Goal: Information Seeking & Learning: Learn about a topic

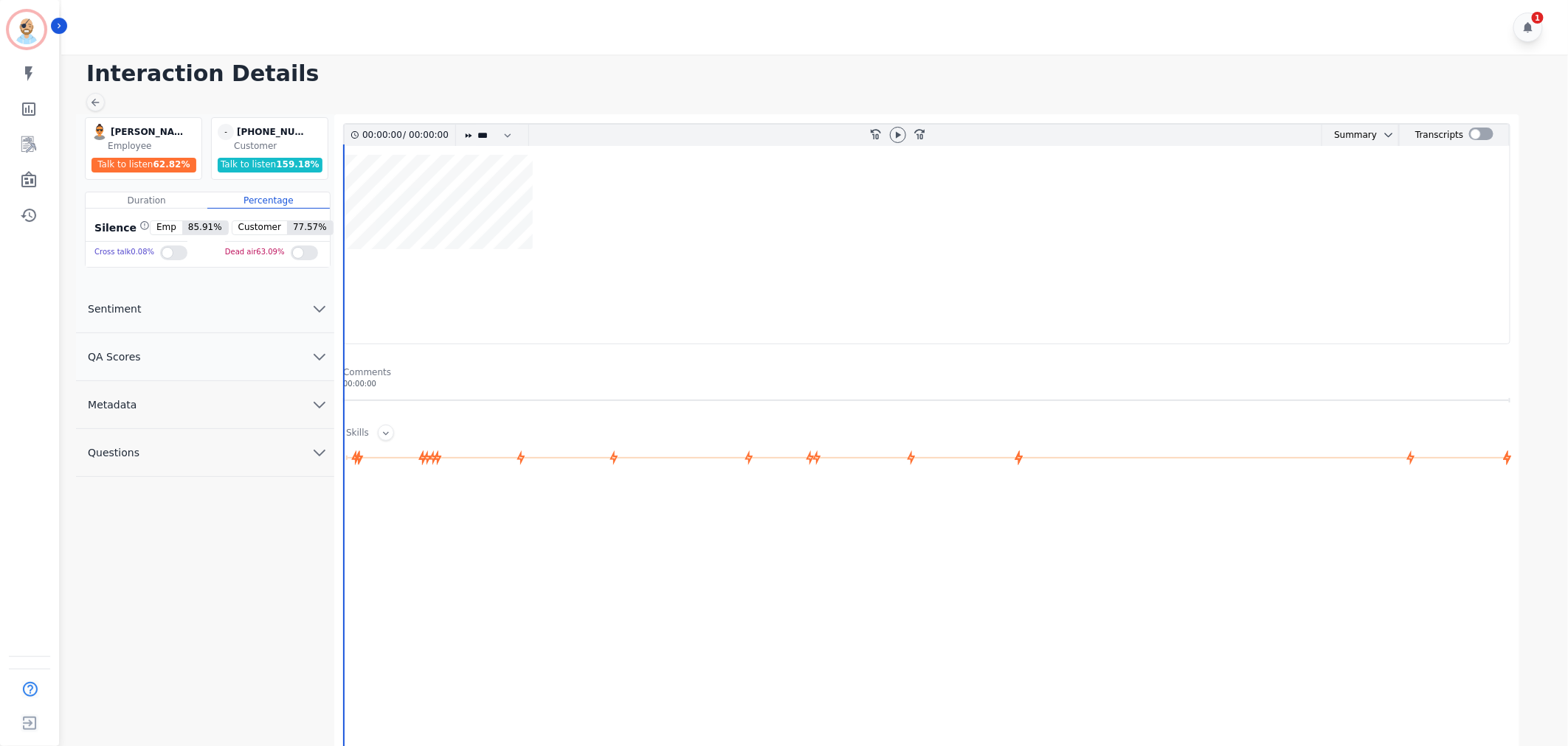
click at [268, 340] on button "QA Scores" at bounding box center [205, 357] width 258 height 48
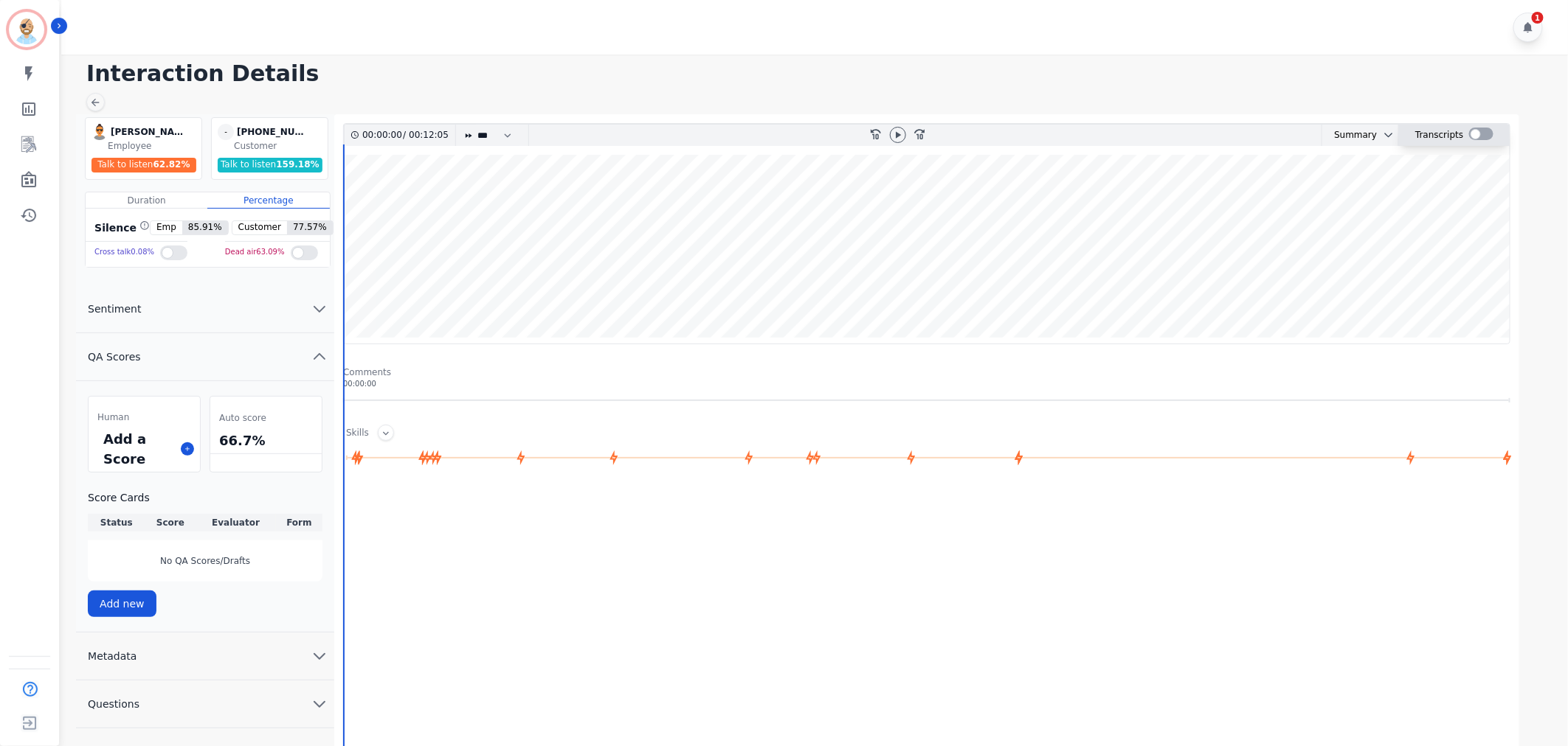
click at [1483, 128] on div at bounding box center [1481, 134] width 25 height 13
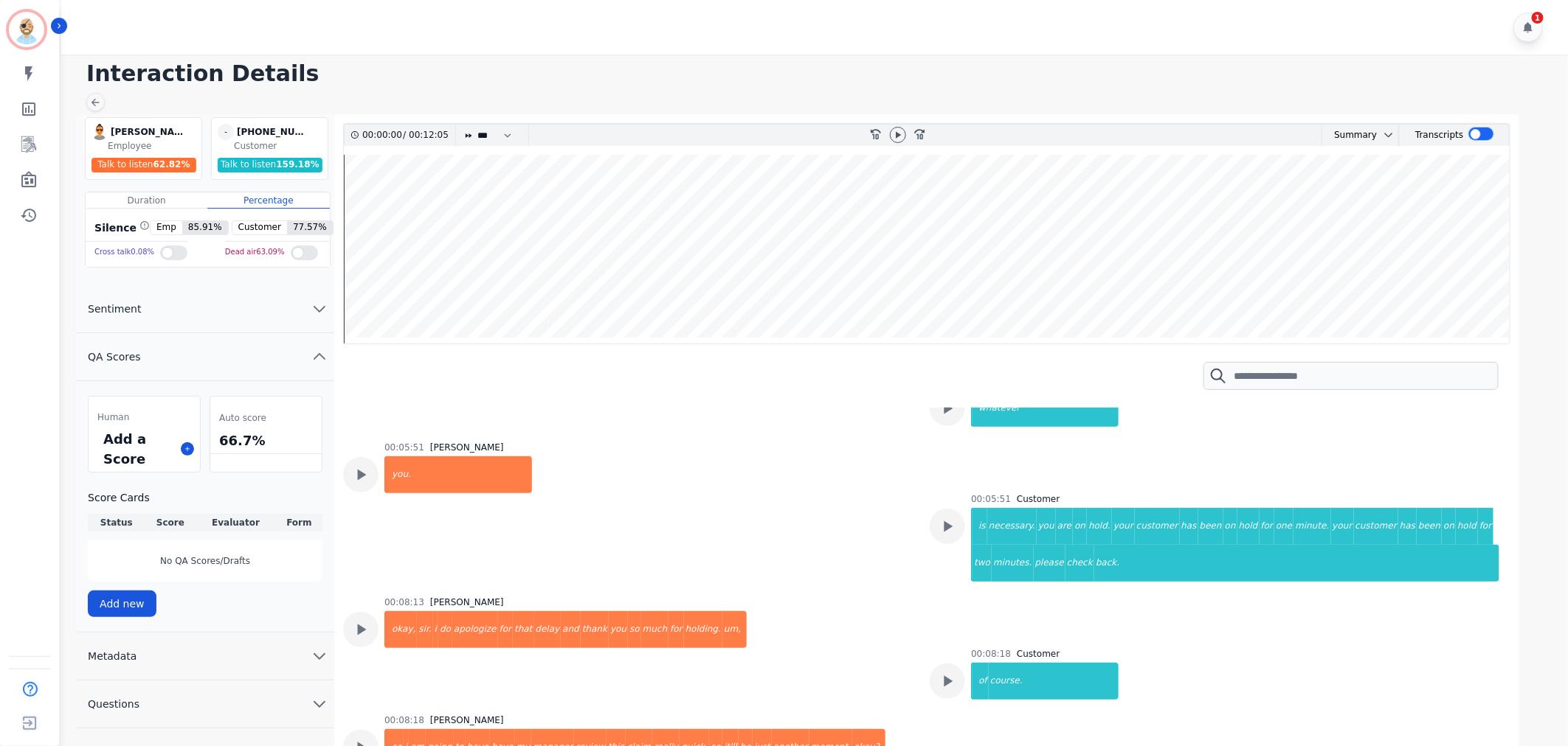
scroll to position [3196, 0]
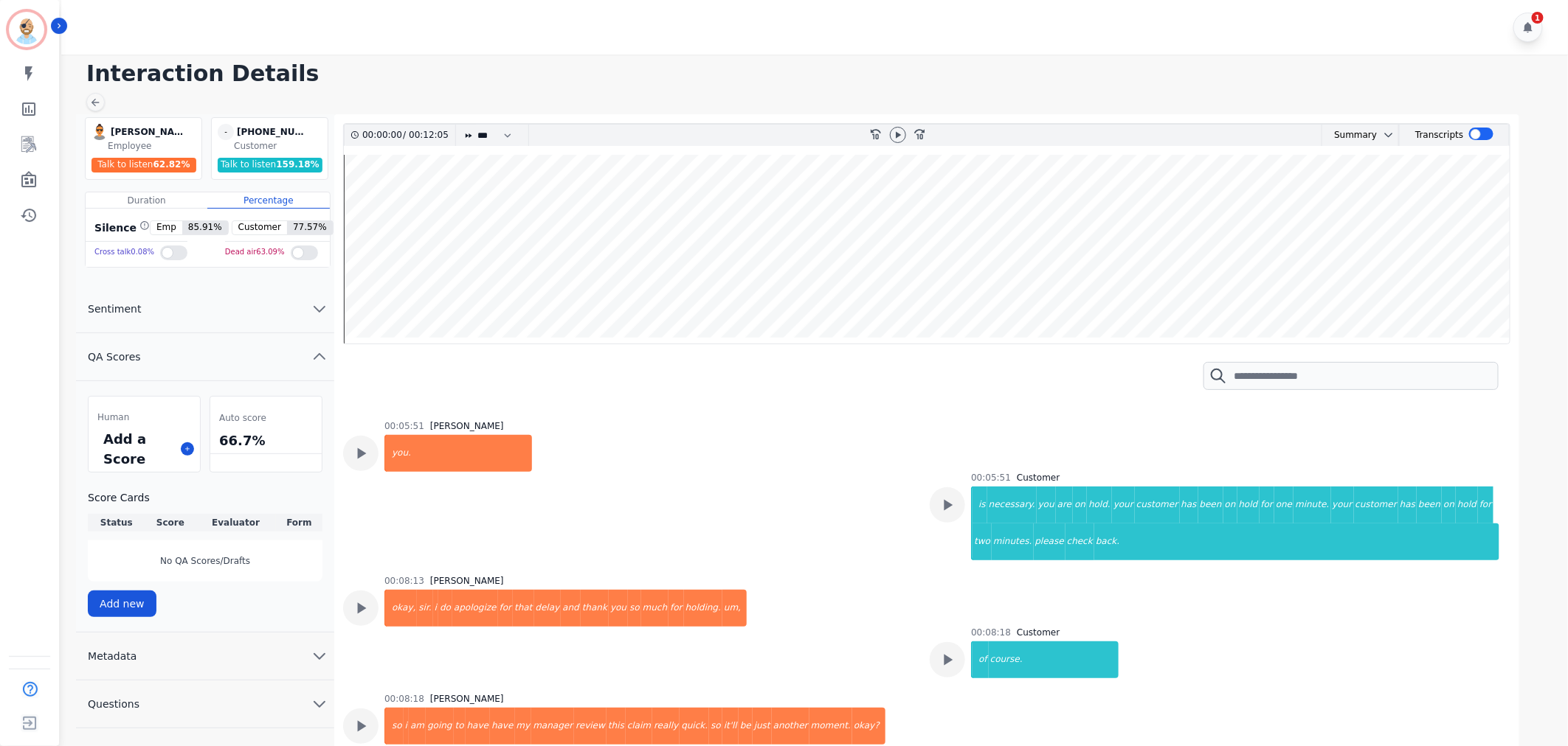
click at [867, 693] on div "00:08:18 Jennifer Fischer so i am going to have have my manager review this cla…" at bounding box center [627, 743] width 569 height 100
click at [865, 693] on div "00:08:18 Jennifer Fischer so i am going to have have my manager review this cla…" at bounding box center [627, 743] width 569 height 100
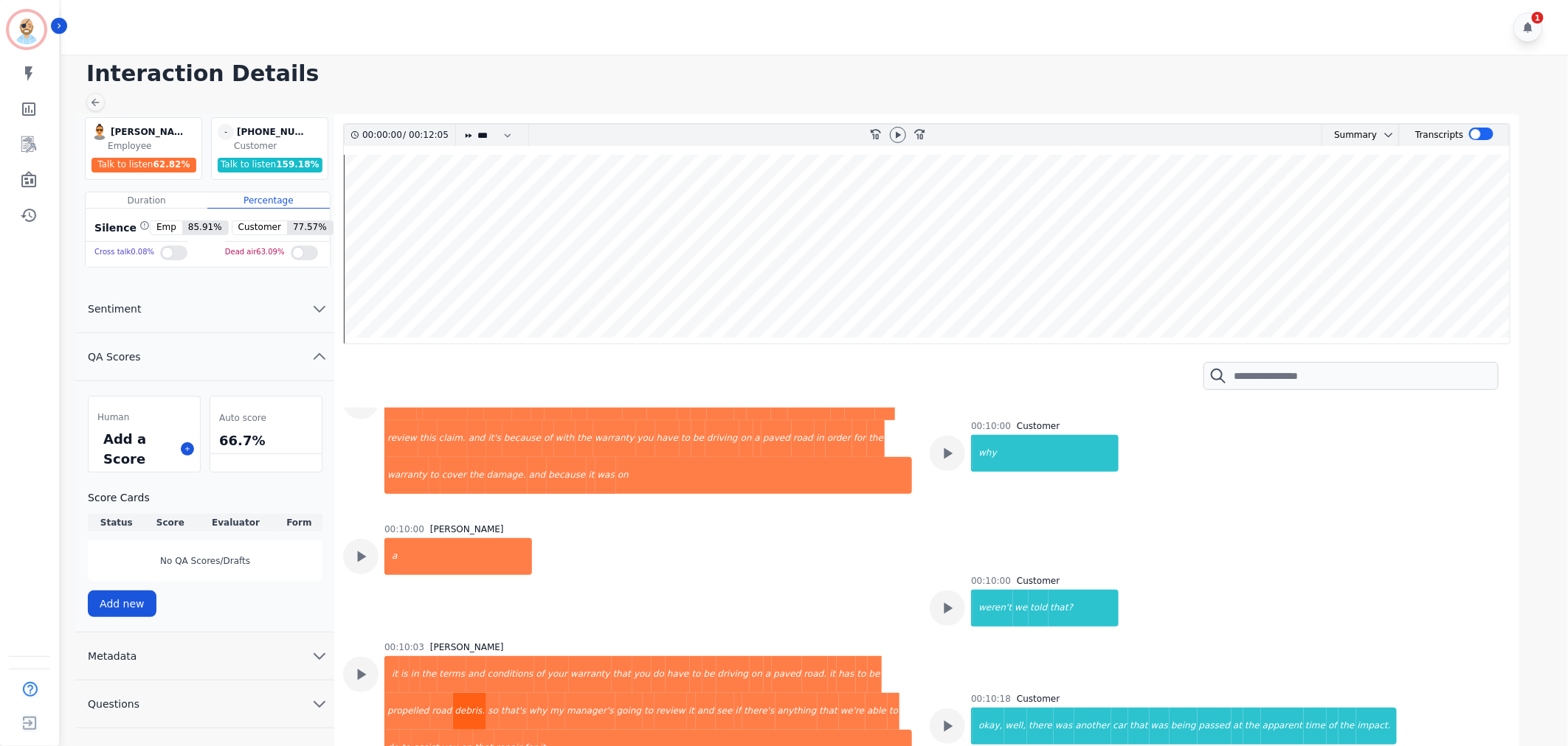
scroll to position [3687, 0]
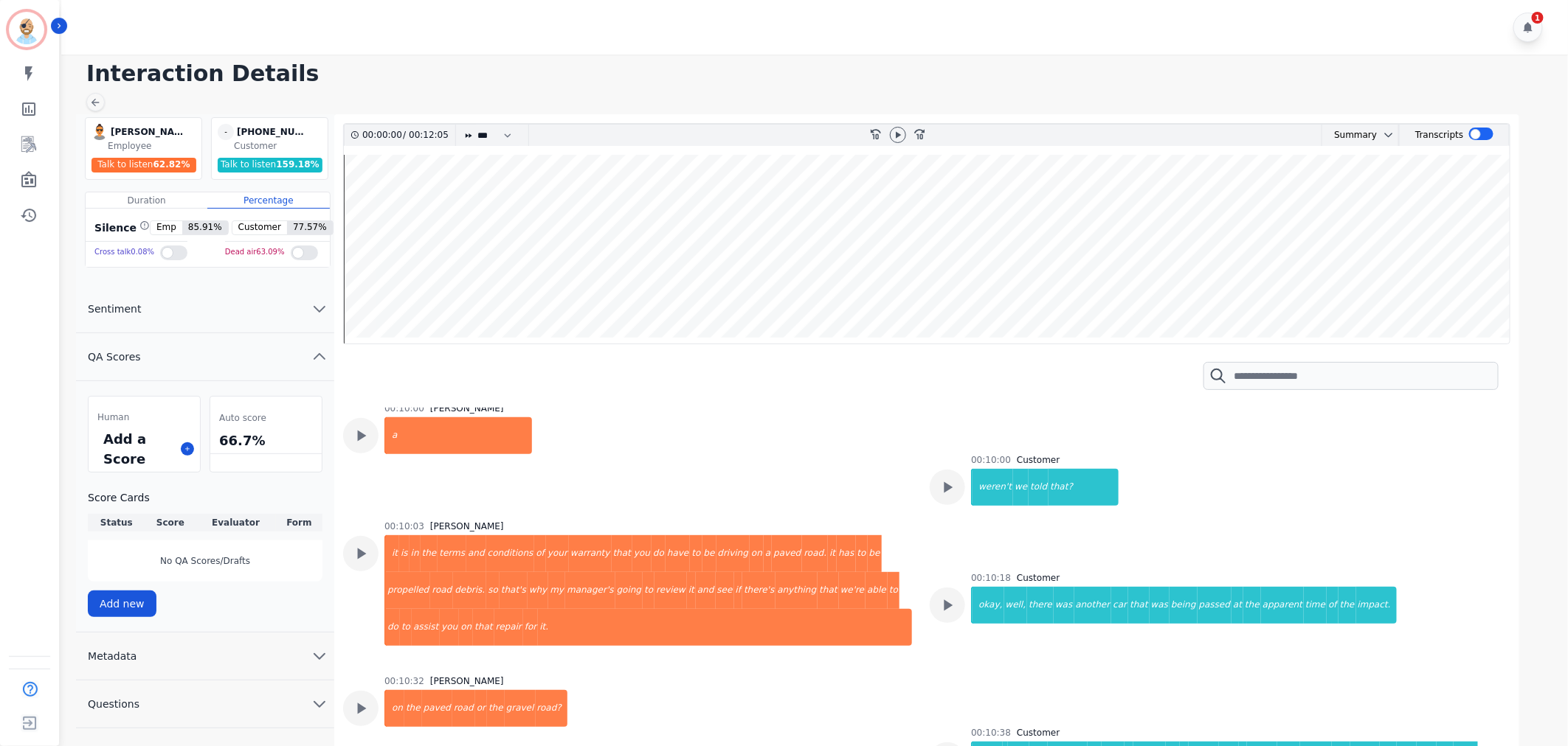
scroll to position [3841, 0]
